Goal: Information Seeking & Learning: Learn about a topic

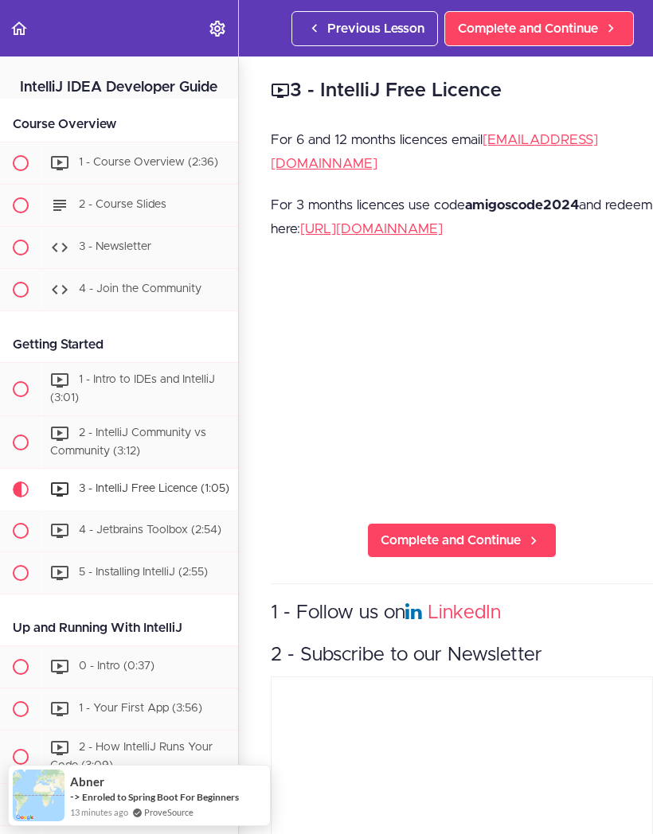
click at [25, 30] on use "Back to course curriculum" at bounding box center [19, 28] width 16 height 14
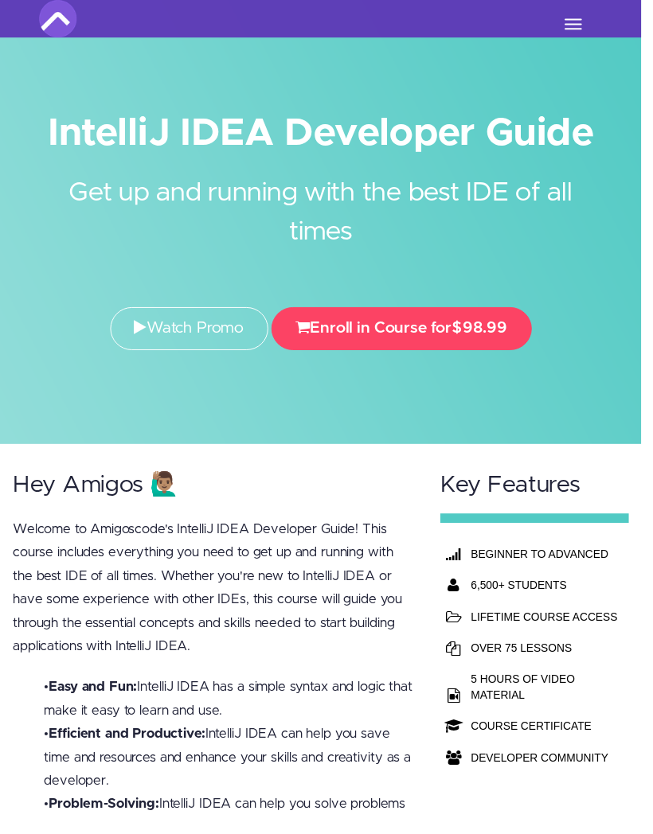
click at [581, 18] on button "Toggle navigation" at bounding box center [583, 24] width 35 height 27
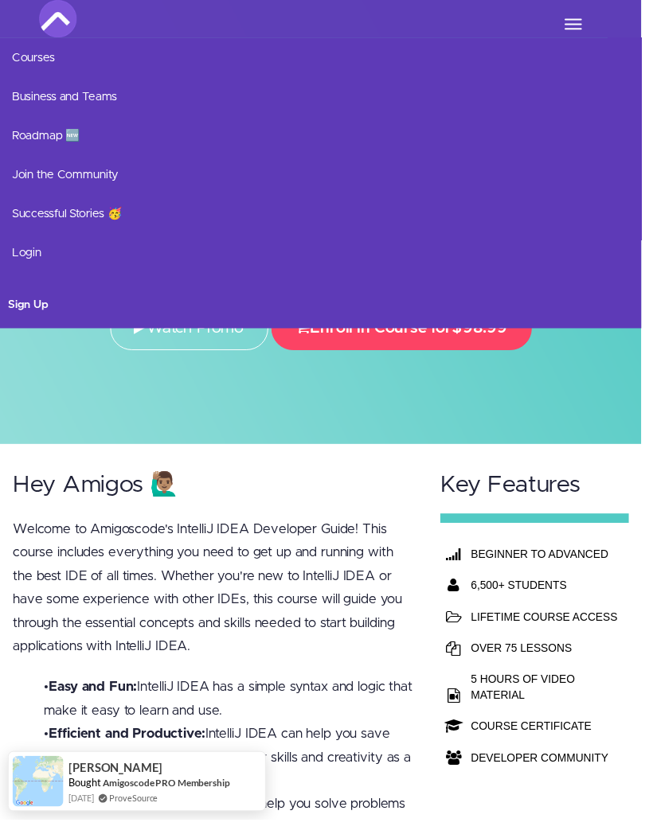
click at [42, 51] on link "Courses" at bounding box center [326, 59] width 653 height 40
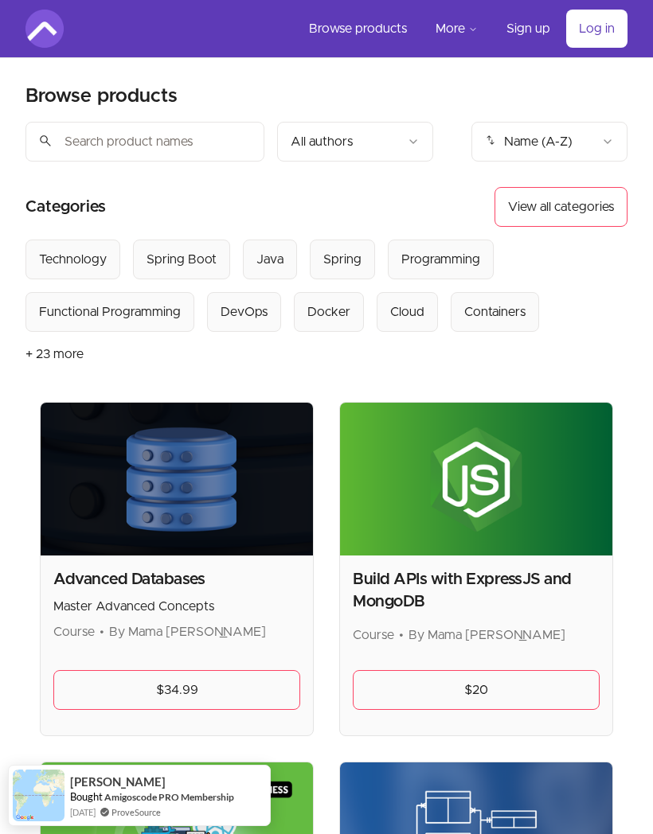
click at [274, 269] on div "Java" at bounding box center [269, 259] width 27 height 19
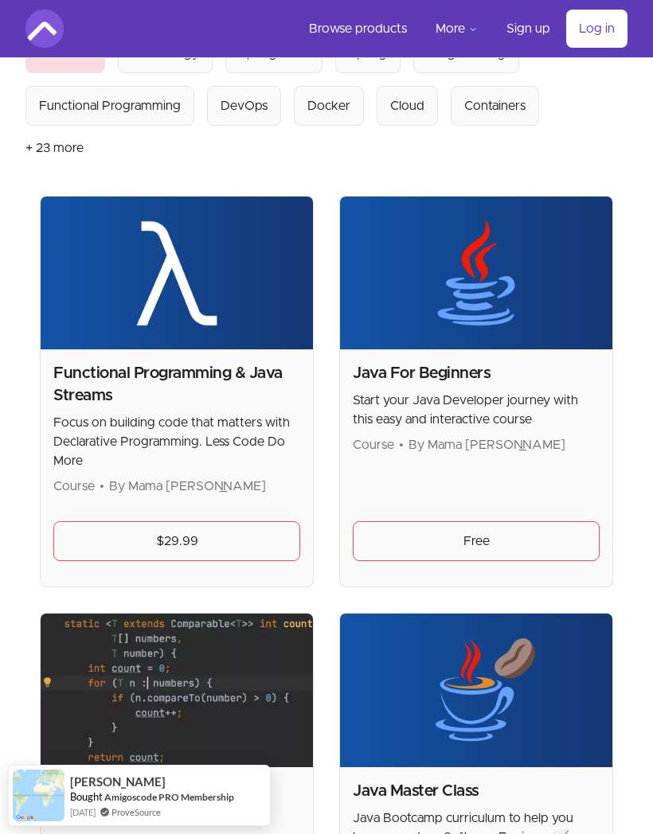
scroll to position [184, 0]
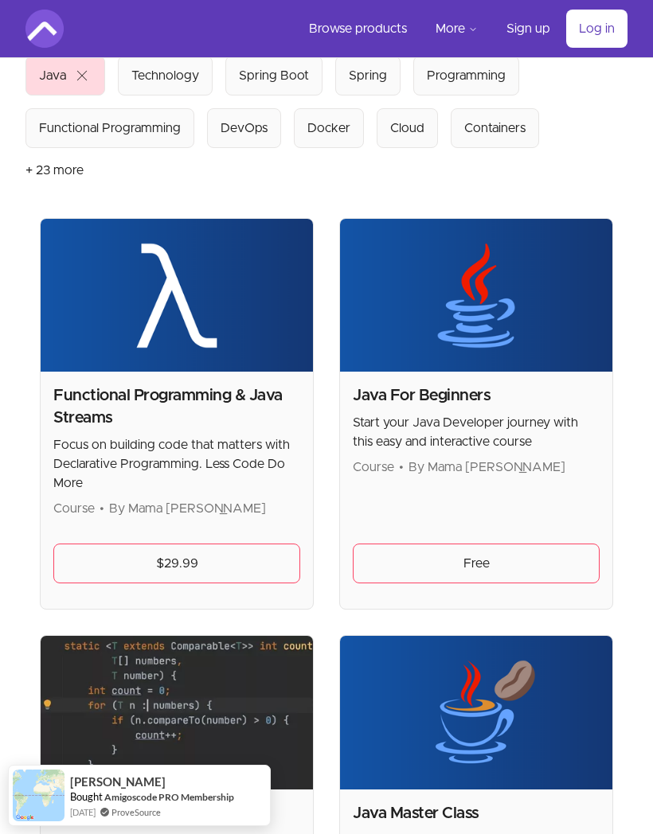
click at [523, 557] on link "Free" at bounding box center [476, 564] width 247 height 40
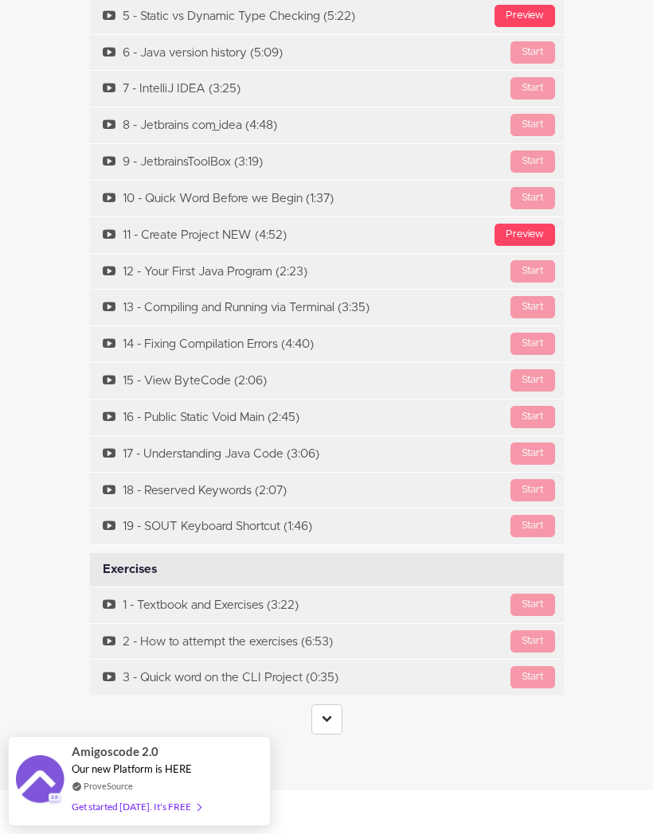
scroll to position [6166, 0]
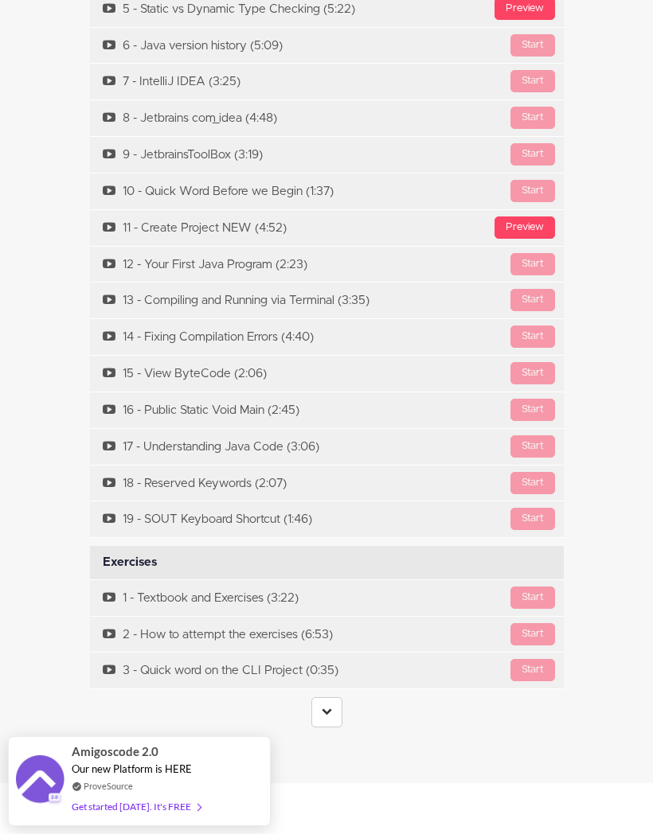
click at [326, 706] on icon at bounding box center [327, 711] width 10 height 10
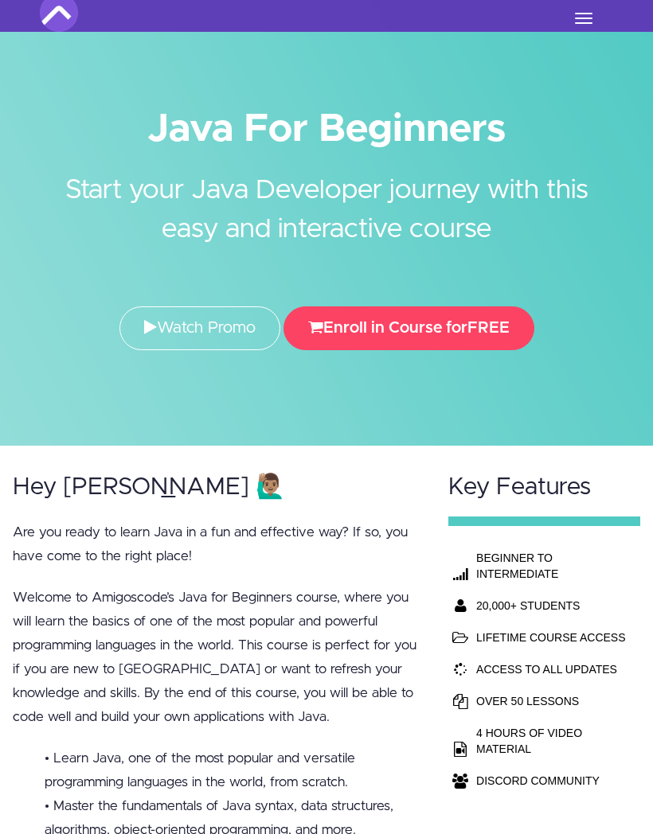
scroll to position [0, 0]
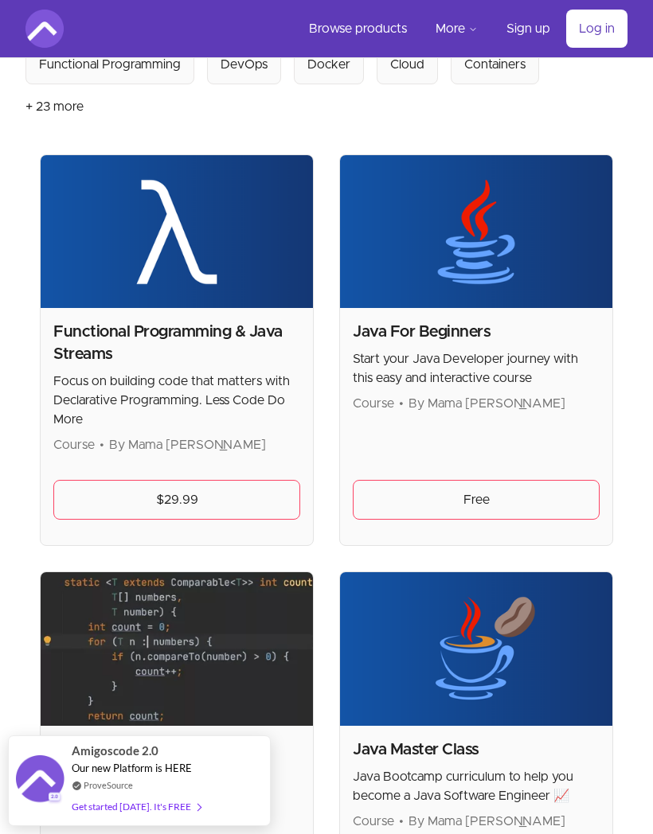
click at [158, 345] on h2 "Functional Programming & Java Streams" at bounding box center [176, 343] width 247 height 45
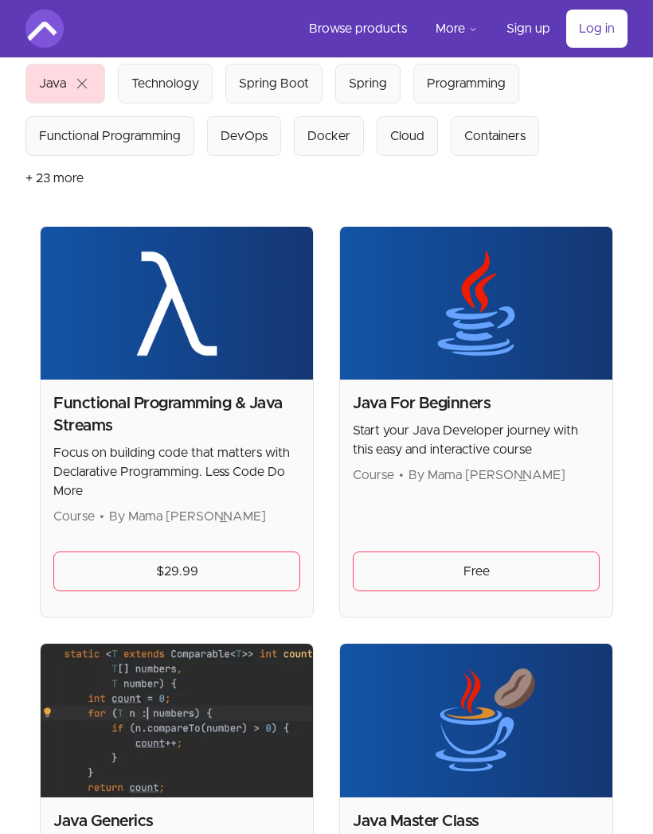
scroll to position [168, 0]
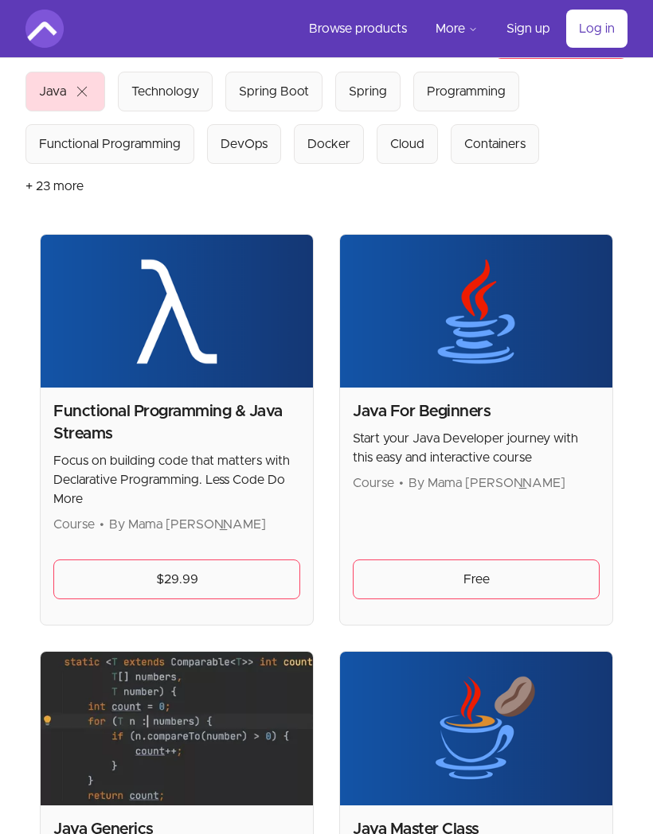
click at [120, 561] on link "$29.99" at bounding box center [176, 580] width 247 height 40
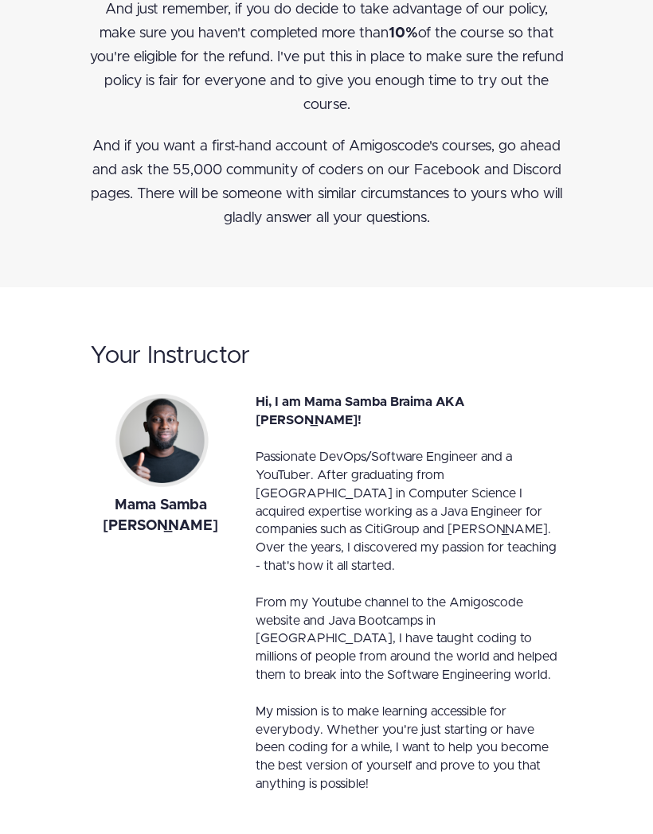
scroll to position [7774, 0]
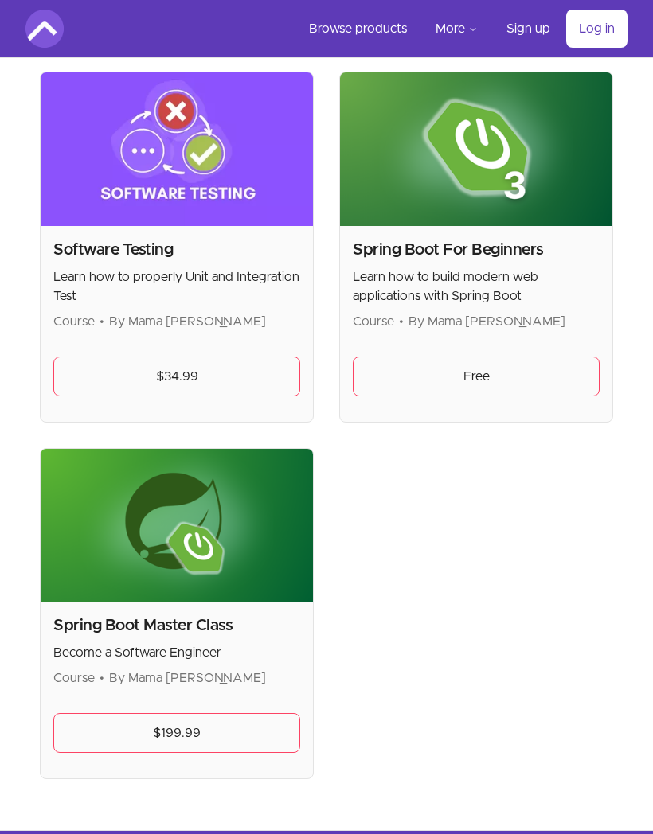
scroll to position [1526, 0]
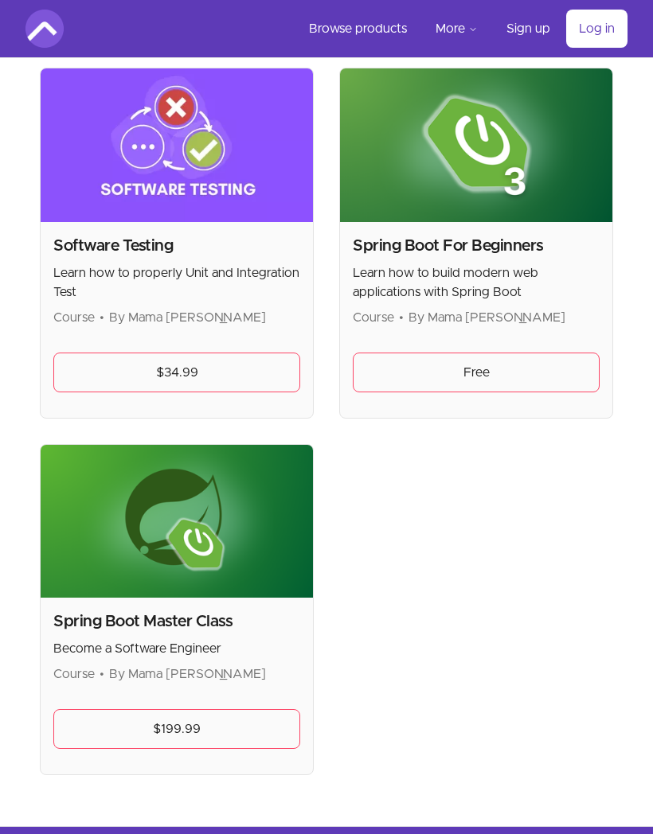
click at [158, 616] on h2 "Spring Boot Master Class" at bounding box center [176, 622] width 247 height 22
click at [125, 720] on link "$199.99" at bounding box center [176, 729] width 247 height 40
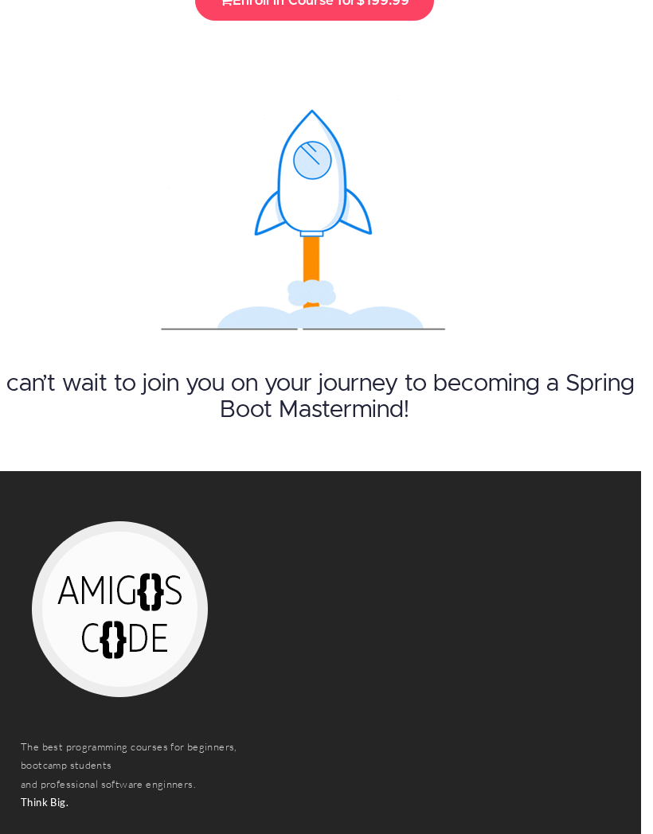
scroll to position [10321, 12]
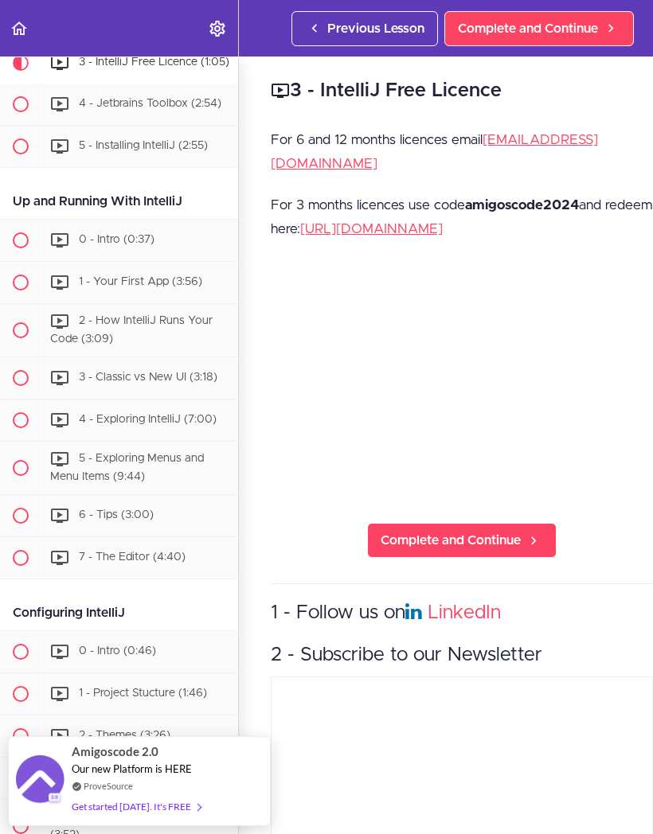
click at [443, 222] on link "[URL][DOMAIN_NAME]" at bounding box center [371, 229] width 143 height 14
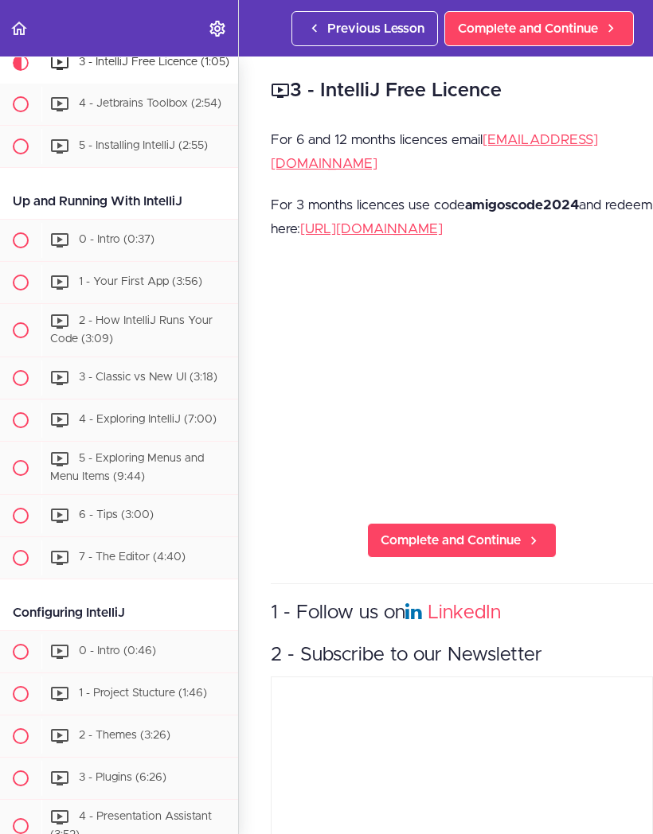
click at [484, 531] on span "Complete and Continue" at bounding box center [451, 540] width 140 height 19
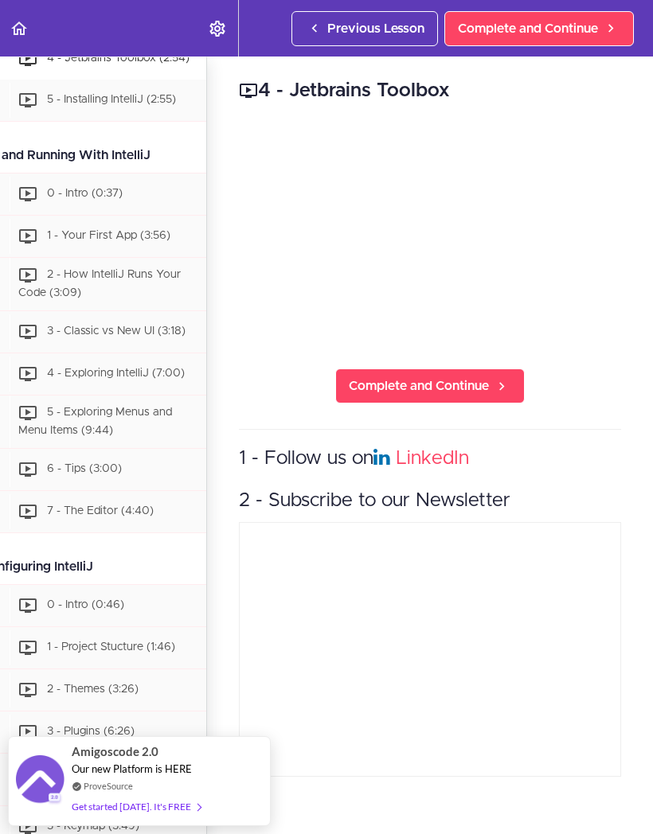
scroll to position [0, 32]
